Goal: Task Accomplishment & Management: Complete application form

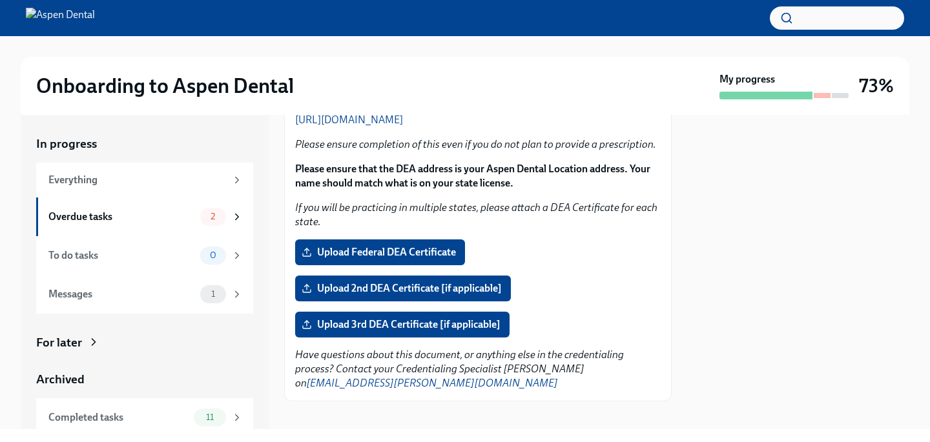
scroll to position [200, 0]
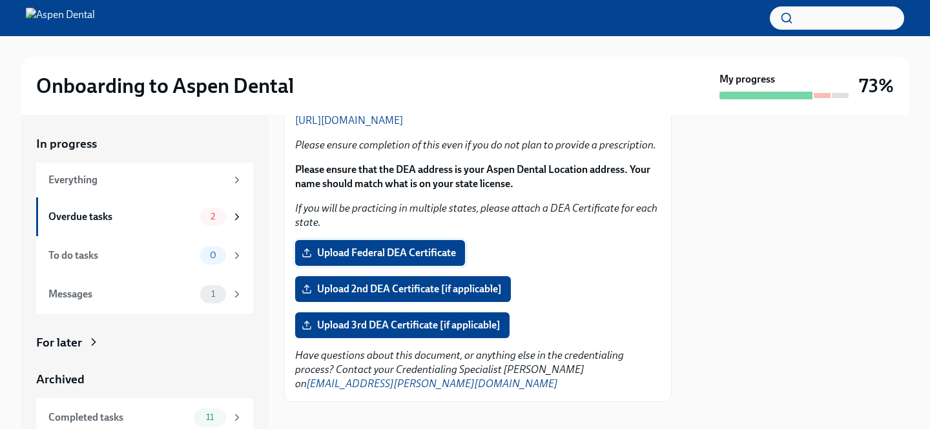
click at [401, 256] on span "Upload Federal DEA Certificate" at bounding box center [380, 253] width 152 height 13
click at [0, 0] on input "Upload Federal DEA Certificate" at bounding box center [0, 0] width 0 height 0
click at [825, 98] on div at bounding box center [823, 95] width 8 height 5
click at [205, 220] on span "1" at bounding box center [212, 217] width 19 height 10
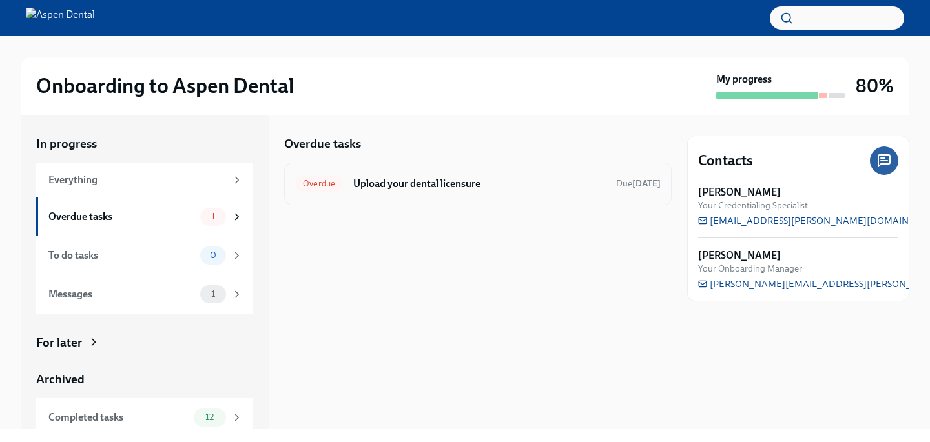
click at [347, 183] on div "Overdue Upload your dental licensure Due [DATE]" at bounding box center [477, 184] width 365 height 21
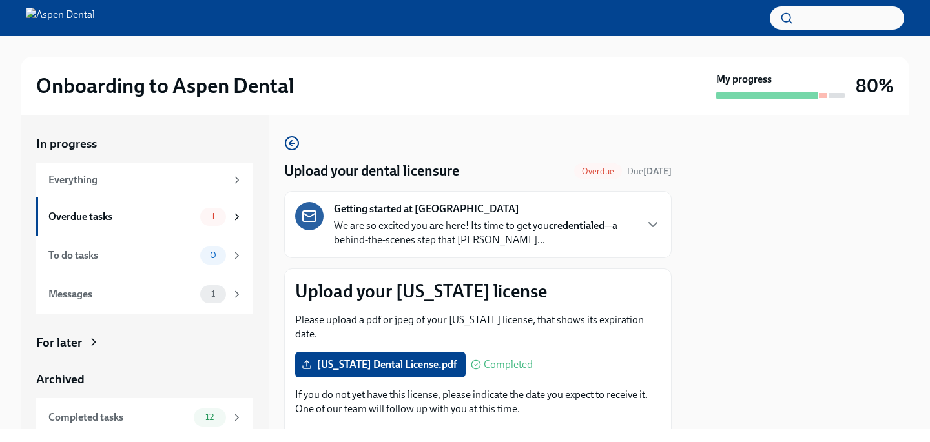
click at [606, 234] on p "We are so excited you are here! Its time to get you credentialed —a behind-the-…" at bounding box center [484, 233] width 301 height 28
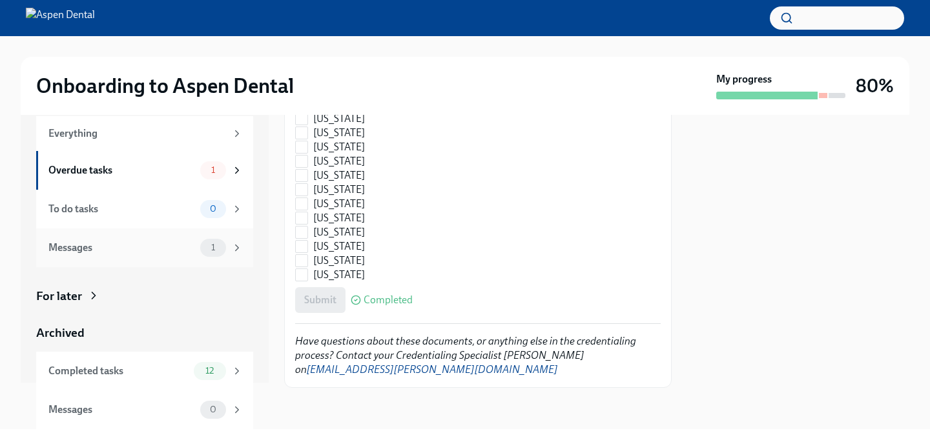
scroll to position [45, 0]
click at [167, 258] on div "Messages 1" at bounding box center [144, 249] width 217 height 39
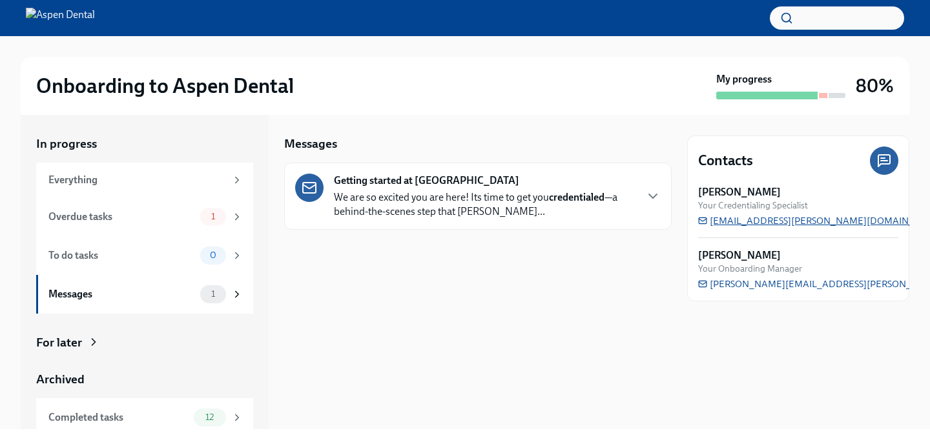
click at [783, 223] on span "[EMAIL_ADDRESS][PERSON_NAME][DOMAIN_NAME]" at bounding box center [821, 220] width 247 height 13
